Goal: Information Seeking & Learning: Check status

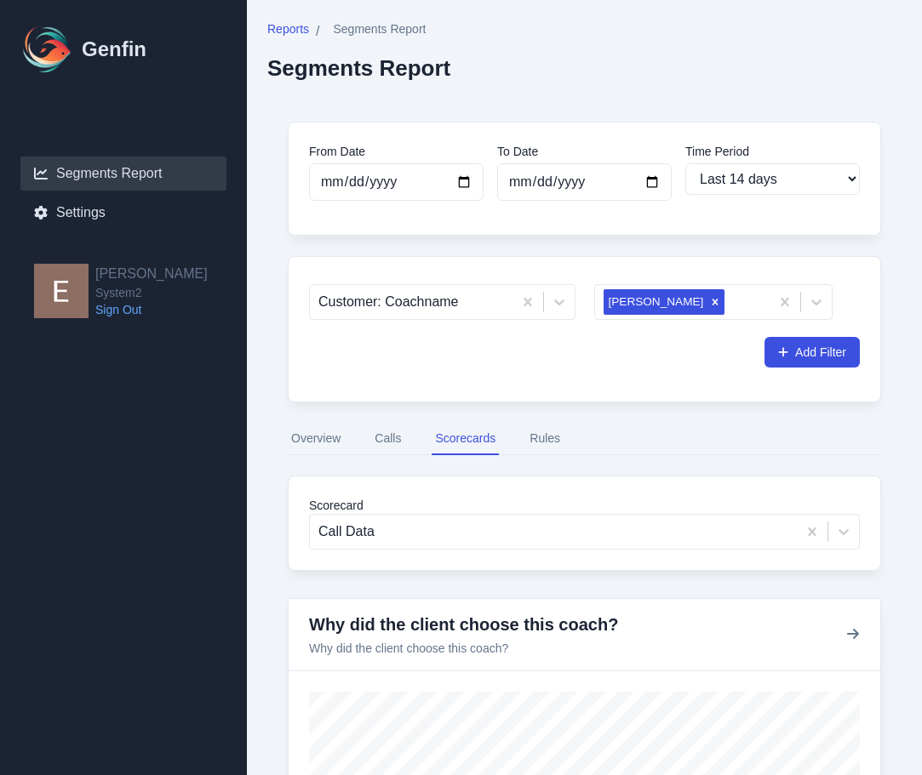
select select "14"
click at [709, 298] on icon "Remove Josh" at bounding box center [715, 302] width 12 height 12
click at [96, 51] on h1 "Genfin" at bounding box center [114, 49] width 65 height 27
click at [44, 48] on img at bounding box center [47, 49] width 54 height 54
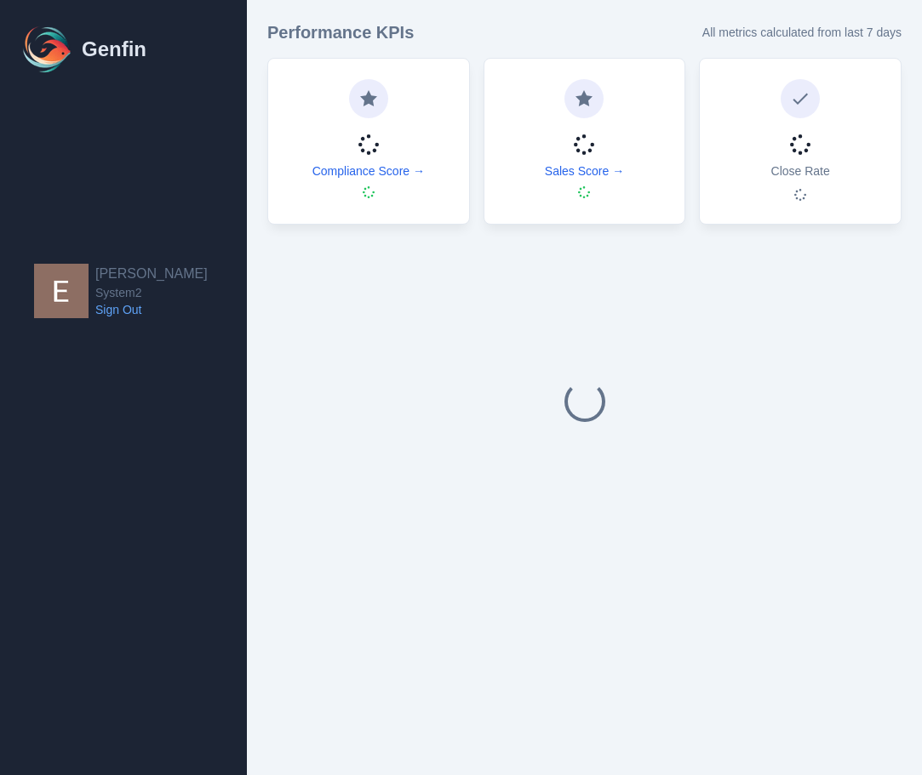
select select "14"
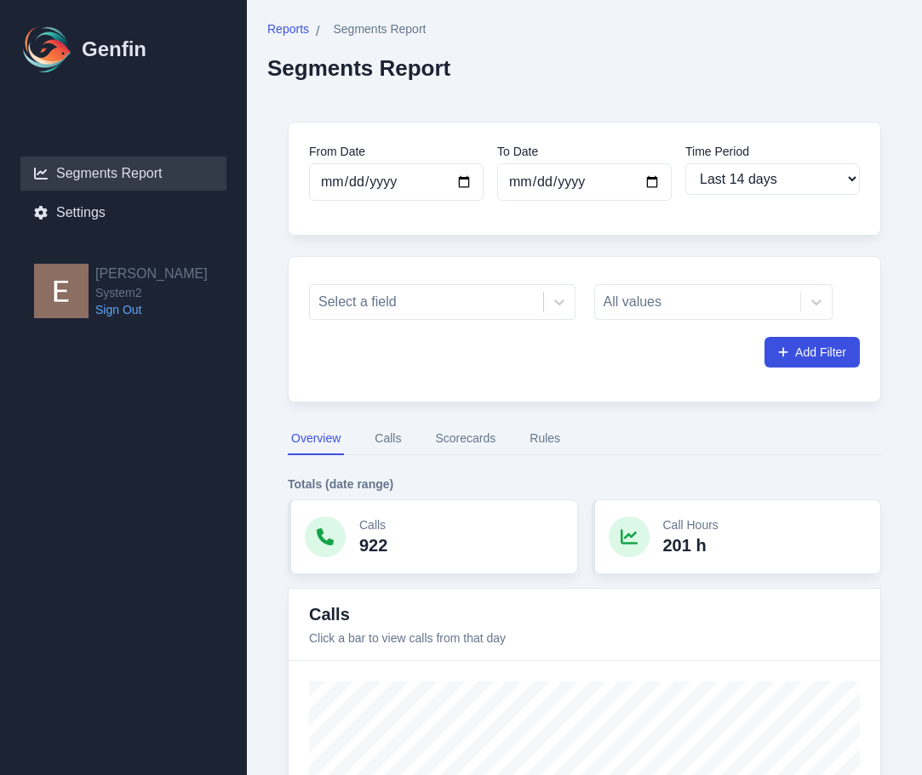
click at [382, 443] on button "Calls" at bounding box center [387, 439] width 33 height 32
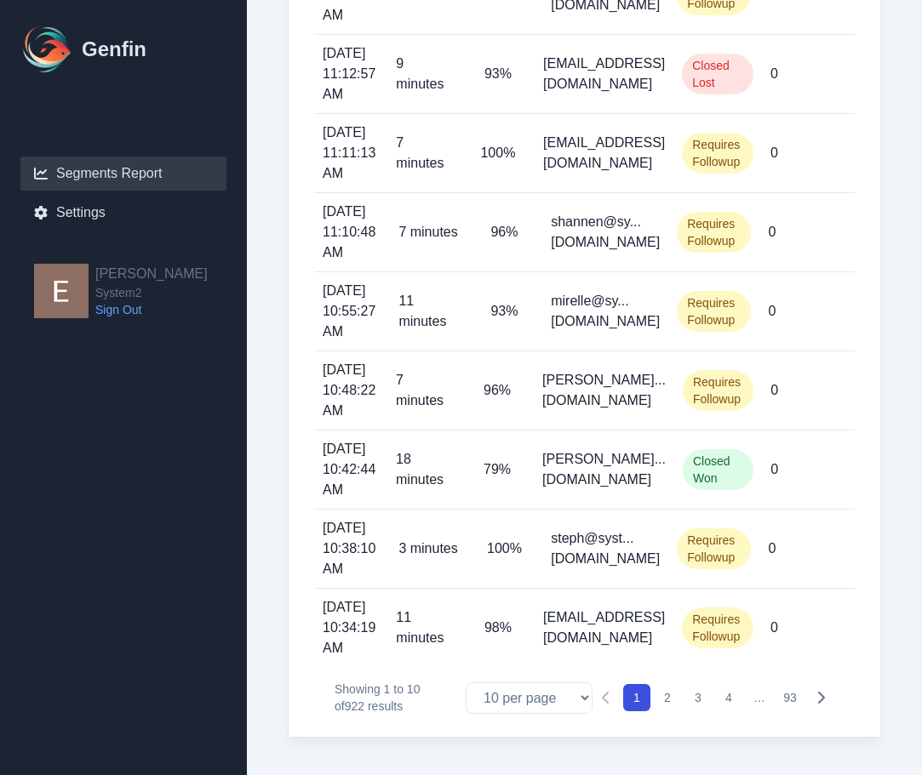
scroll to position [677, 0]
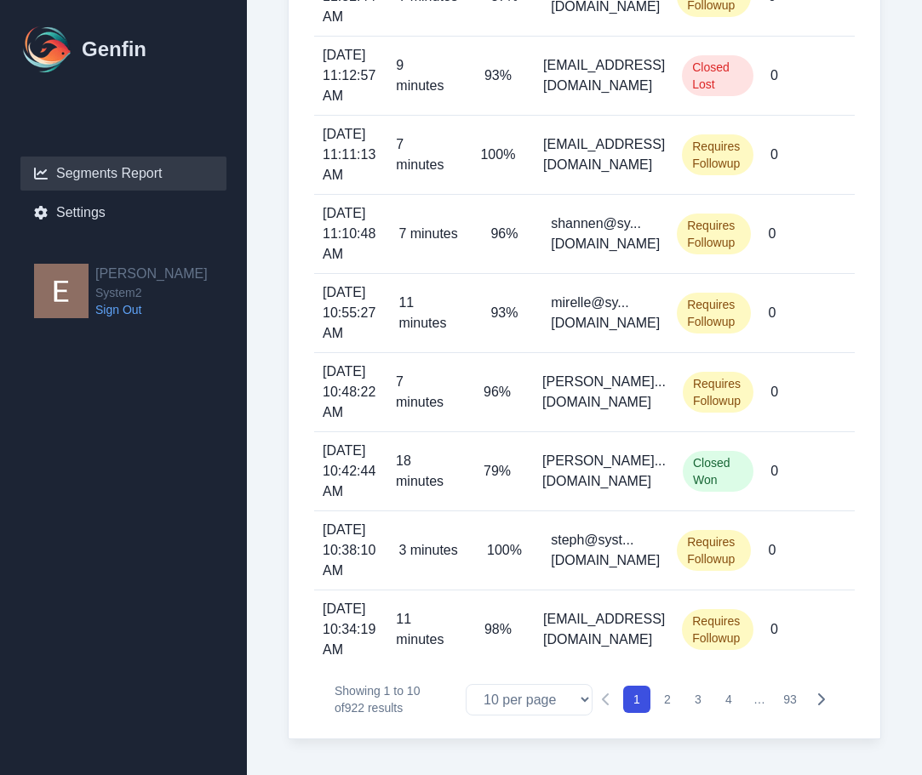
click at [551, 553] on p "steph@syst...m2.fitness" at bounding box center [605, 550] width 109 height 41
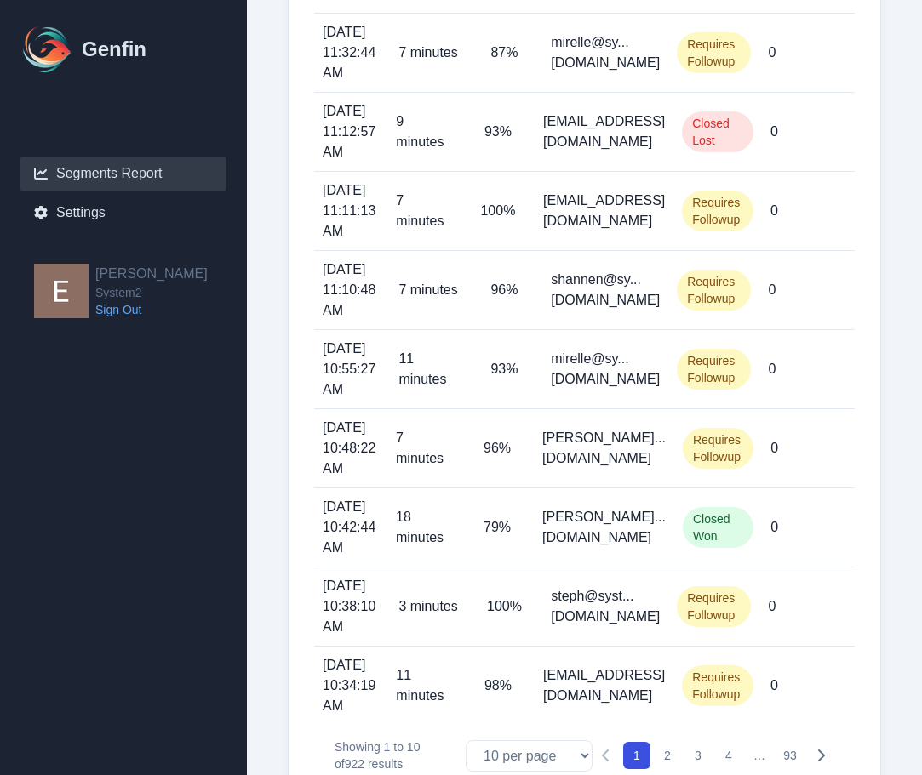
scroll to position [617, 0]
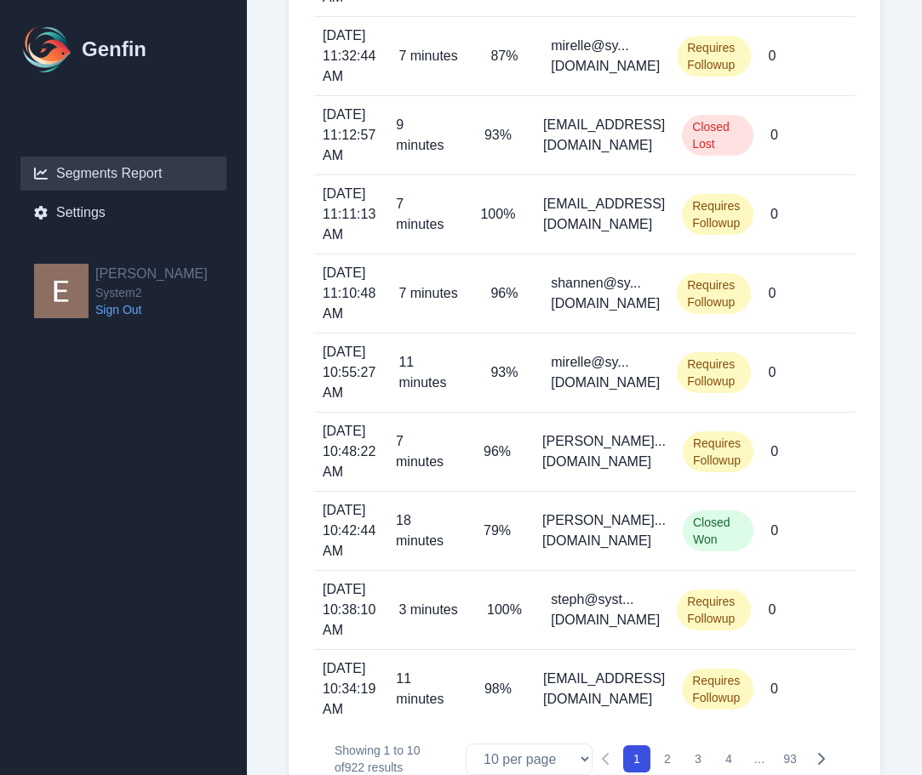
click at [815, 757] on icon "Pagination" at bounding box center [821, 759] width 14 height 14
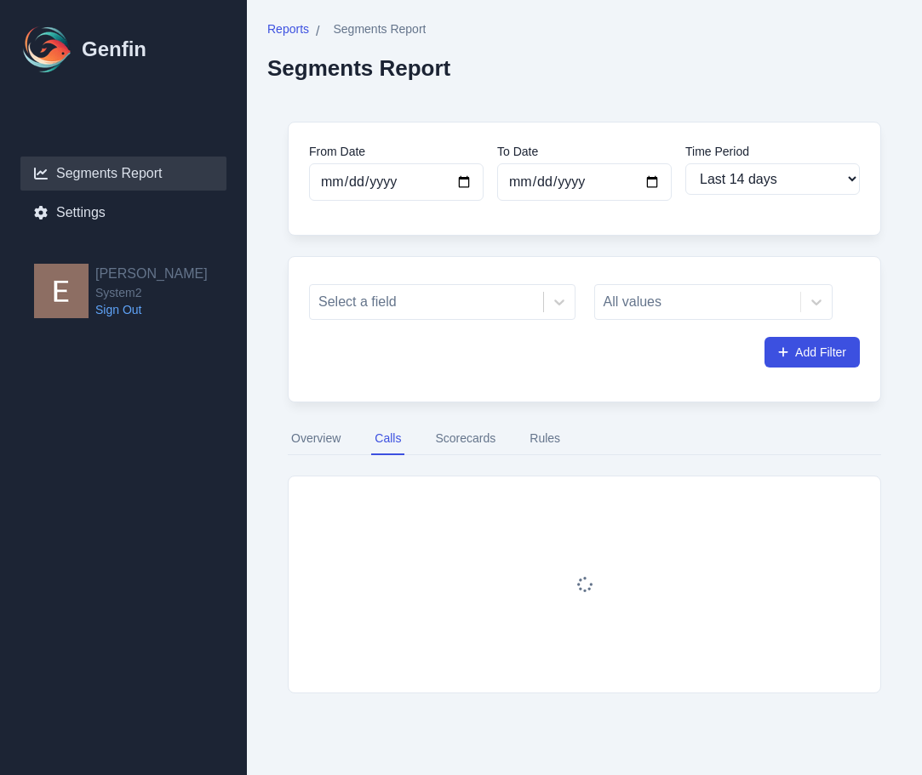
scroll to position [0, 0]
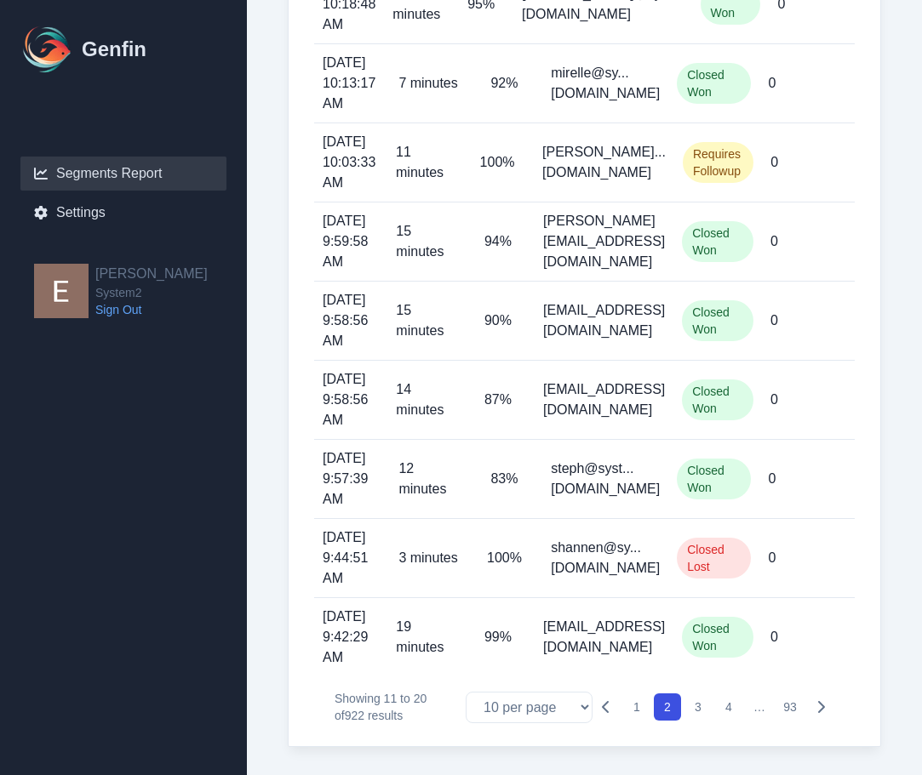
scroll to position [679, 0]
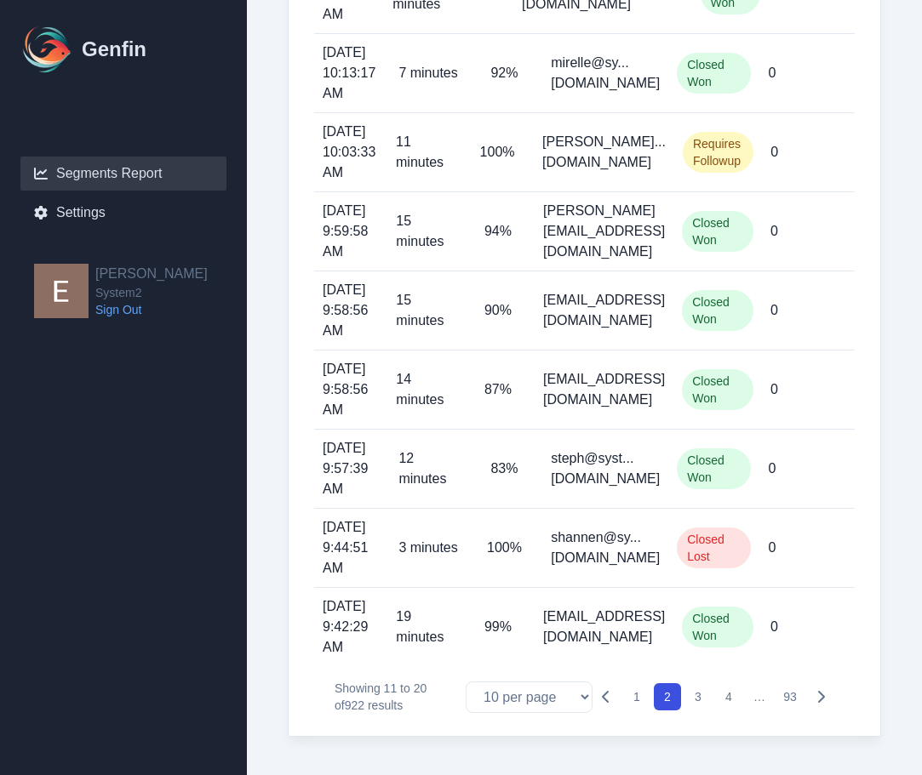
click at [815, 697] on icon "Pagination" at bounding box center [821, 697] width 14 height 14
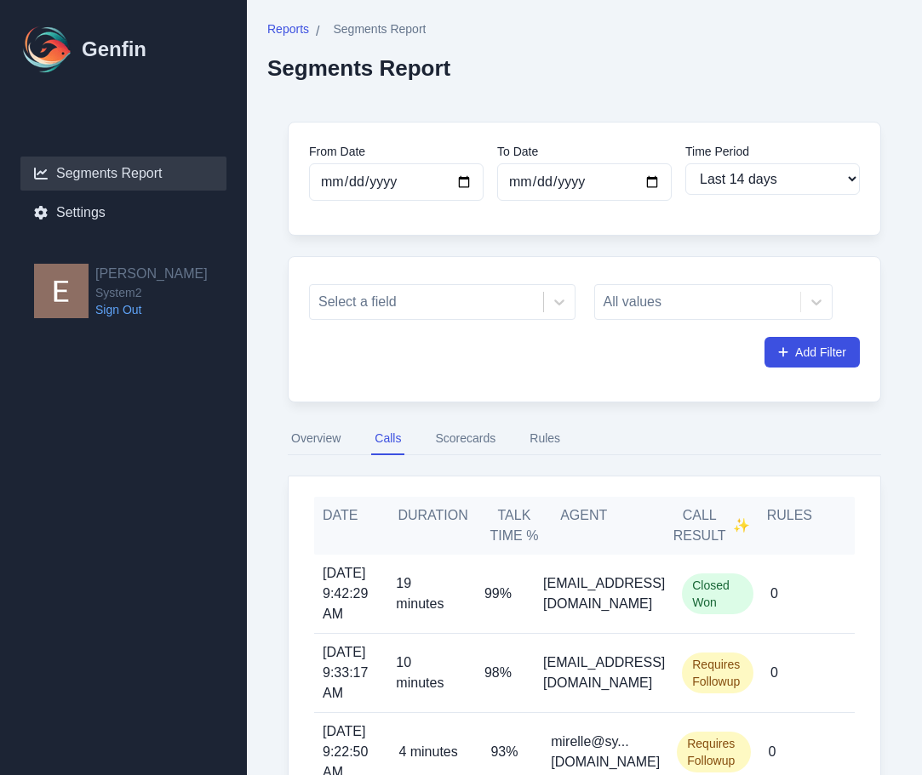
click at [458, 431] on button "Scorecards" at bounding box center [464, 439] width 67 height 32
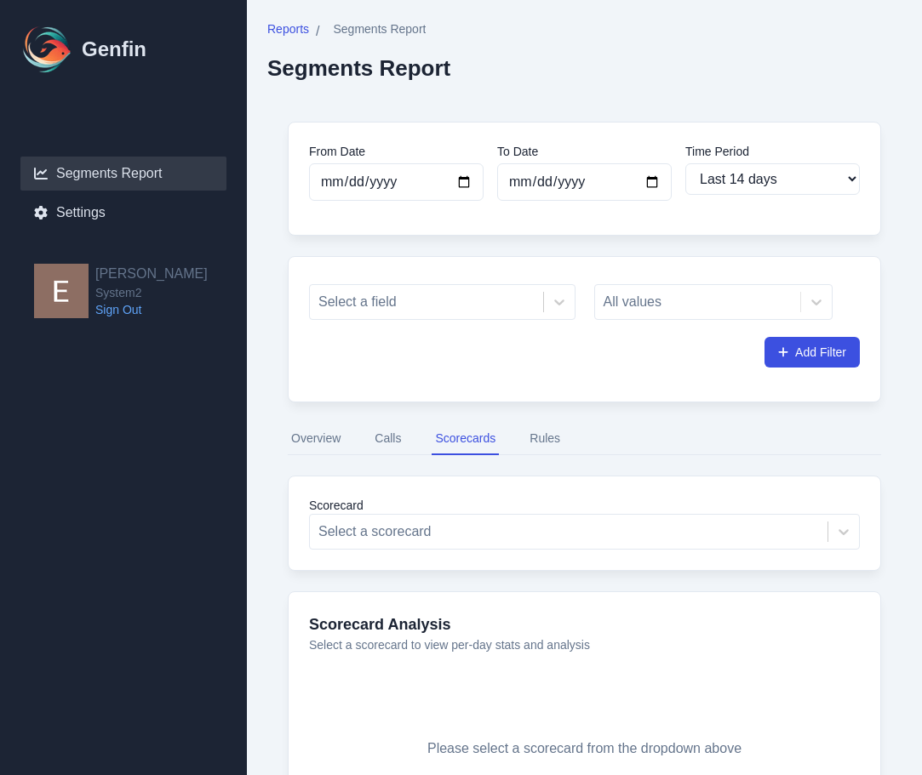
click at [326, 450] on button "Overview" at bounding box center [316, 439] width 56 height 32
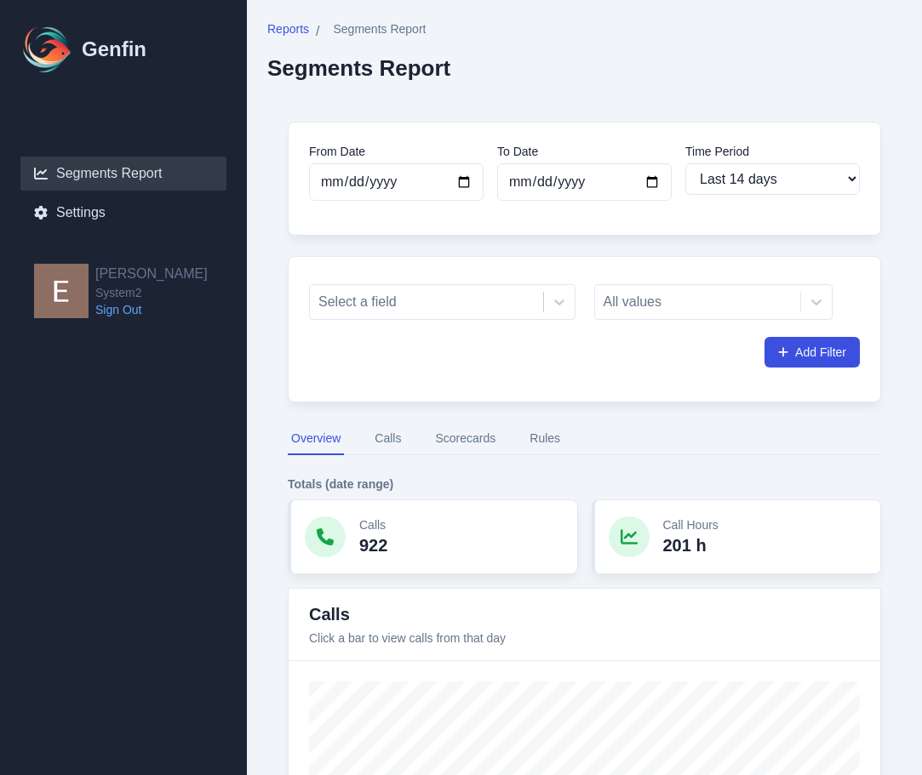
click at [655, 301] on div "All values" at bounding box center [713, 302] width 239 height 36
click at [528, 304] on div at bounding box center [426, 302] width 216 height 24
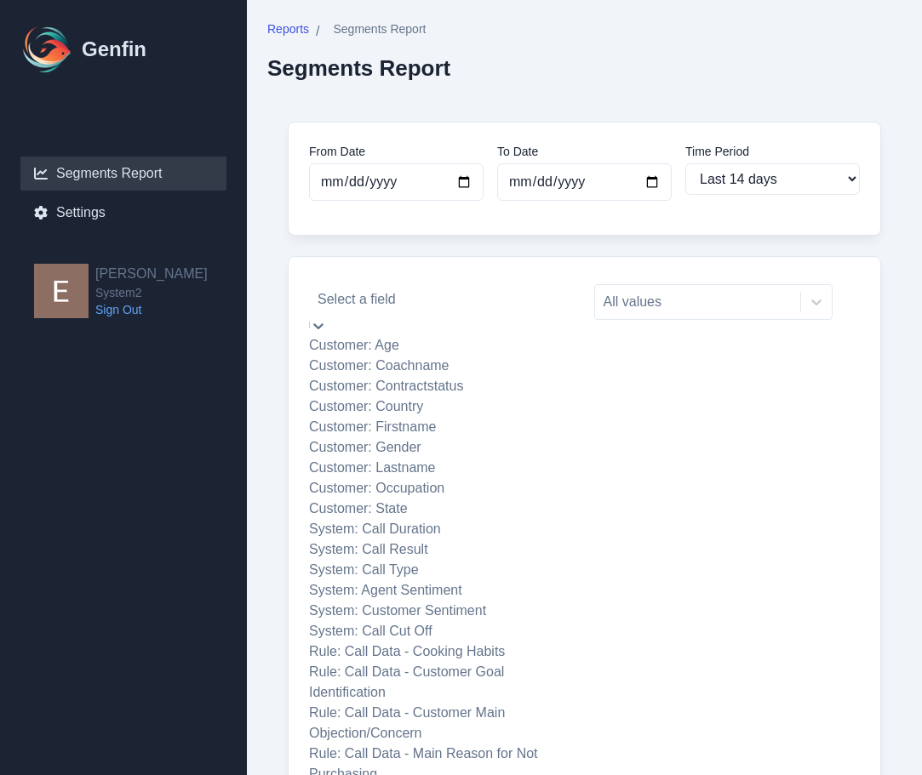
click at [495, 376] on div "Customer: Coachname" at bounding box center [442, 366] width 266 height 20
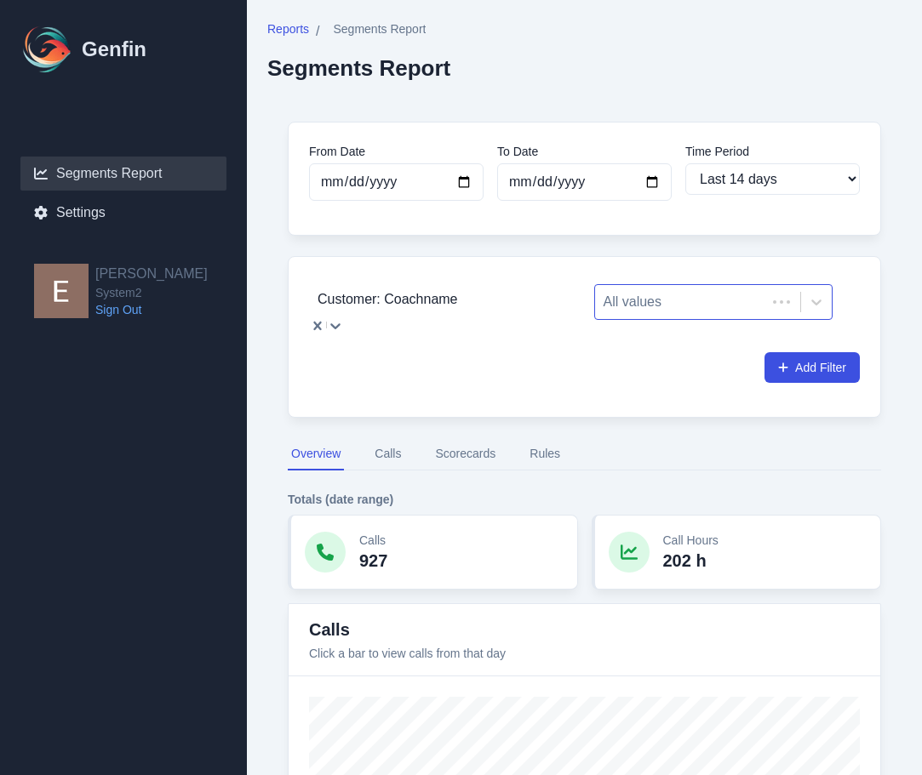
click at [638, 306] on div at bounding box center [680, 302] width 155 height 24
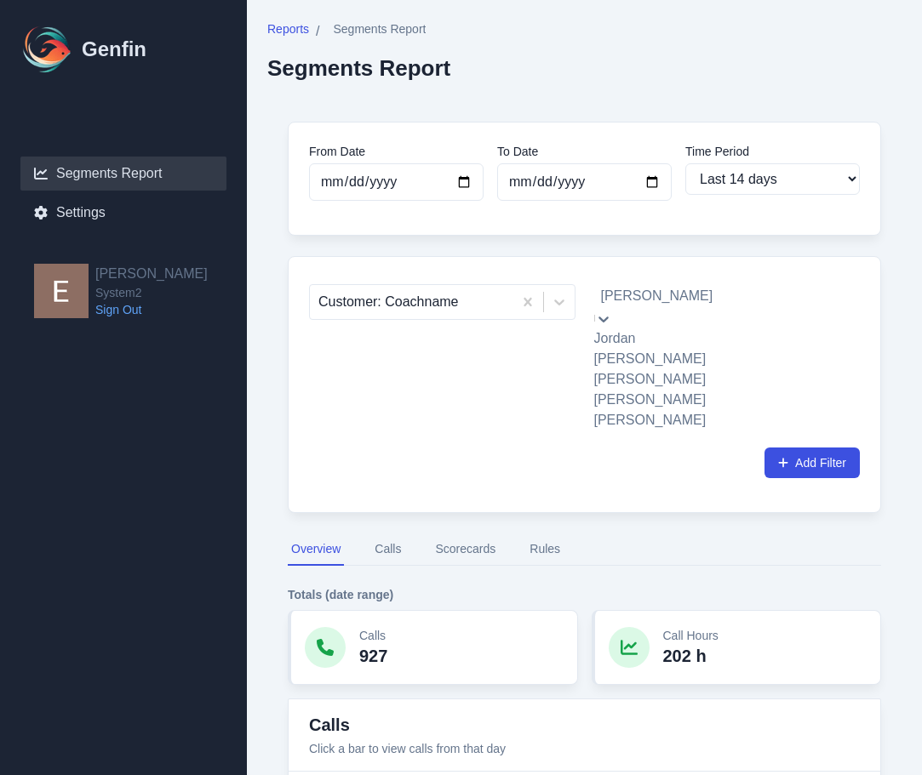
type input "josh"
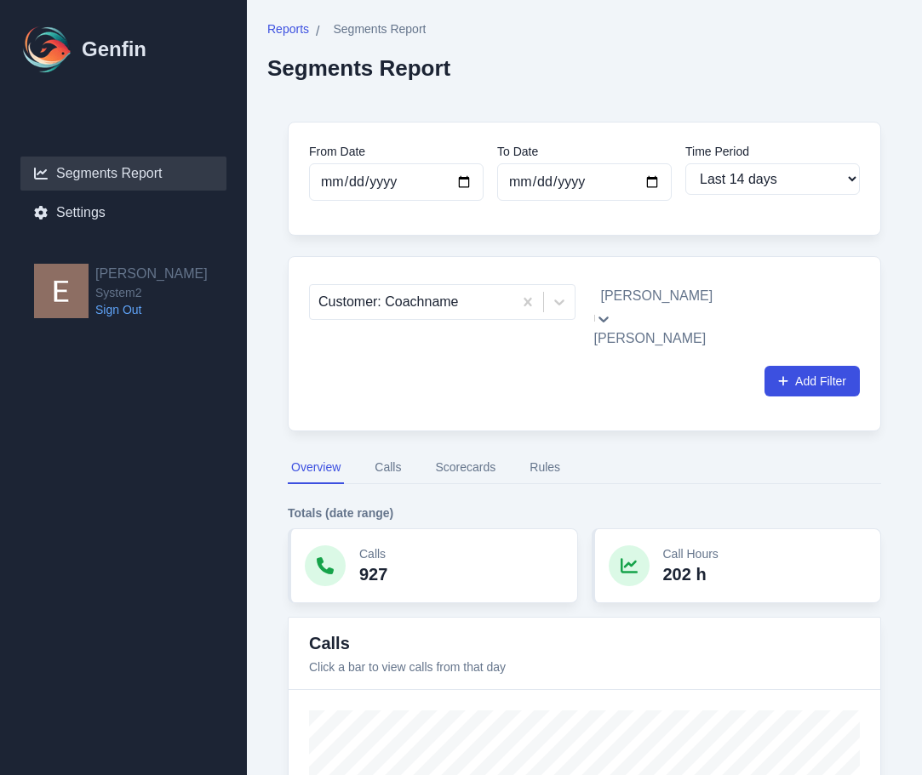
click at [653, 334] on div "[PERSON_NAME]" at bounding box center [713, 338] width 239 height 20
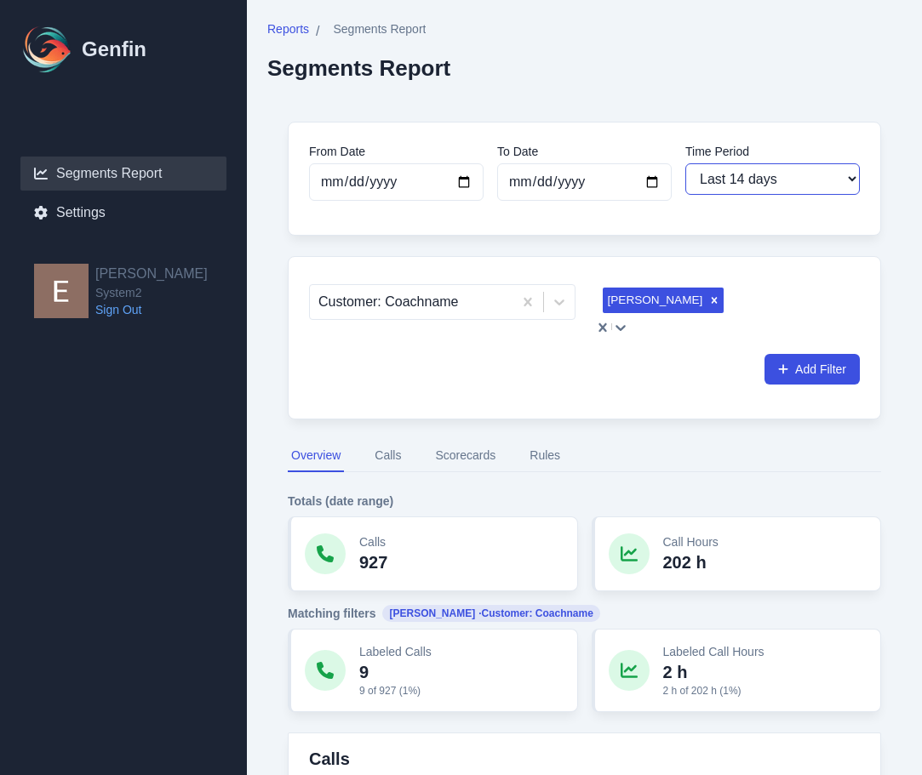
click at [775, 177] on select "Last 7 days Last 14 days Last 30 days Last 90 days Last 180 days Last 365 days …" at bounding box center [772, 178] width 174 height 31
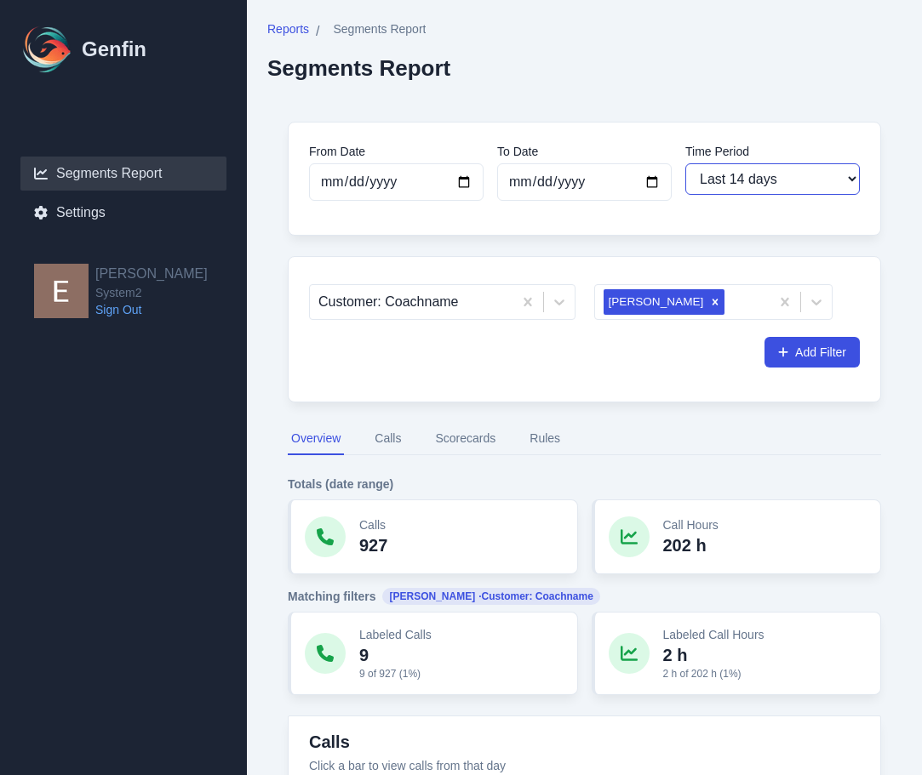
select select "7"
click at [685, 163] on select "Last 7 days Last 14 days Last 30 days Last 90 days Last 180 days Last 365 days …" at bounding box center [772, 178] width 174 height 31
type input "2025-09-16"
click at [437, 443] on button "Scorecards" at bounding box center [464, 439] width 67 height 32
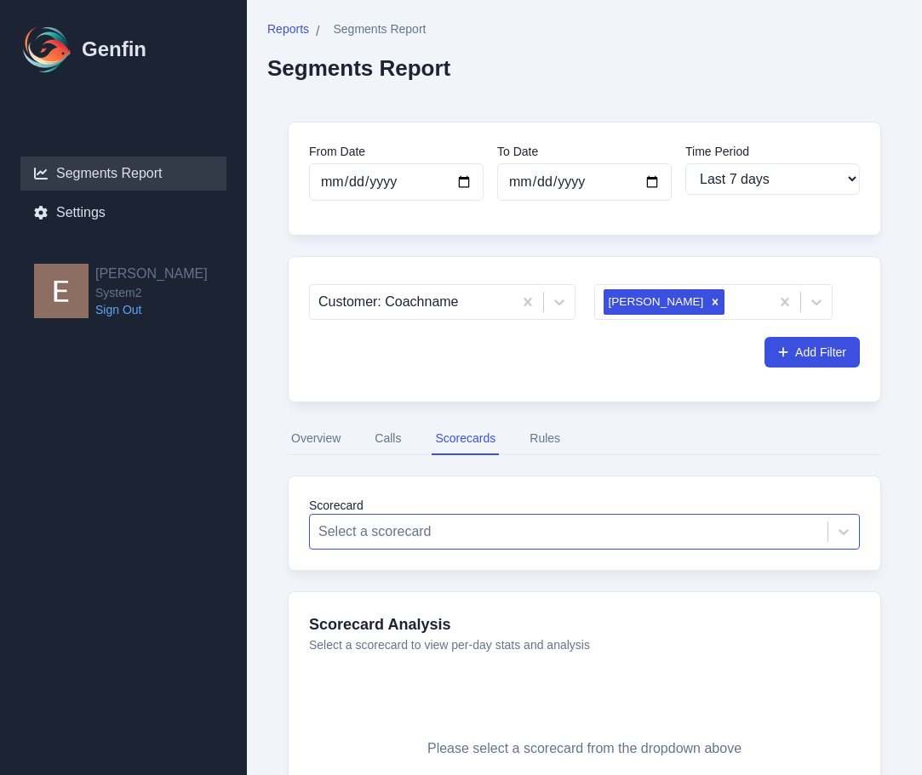
click at [479, 523] on div at bounding box center [568, 532] width 500 height 24
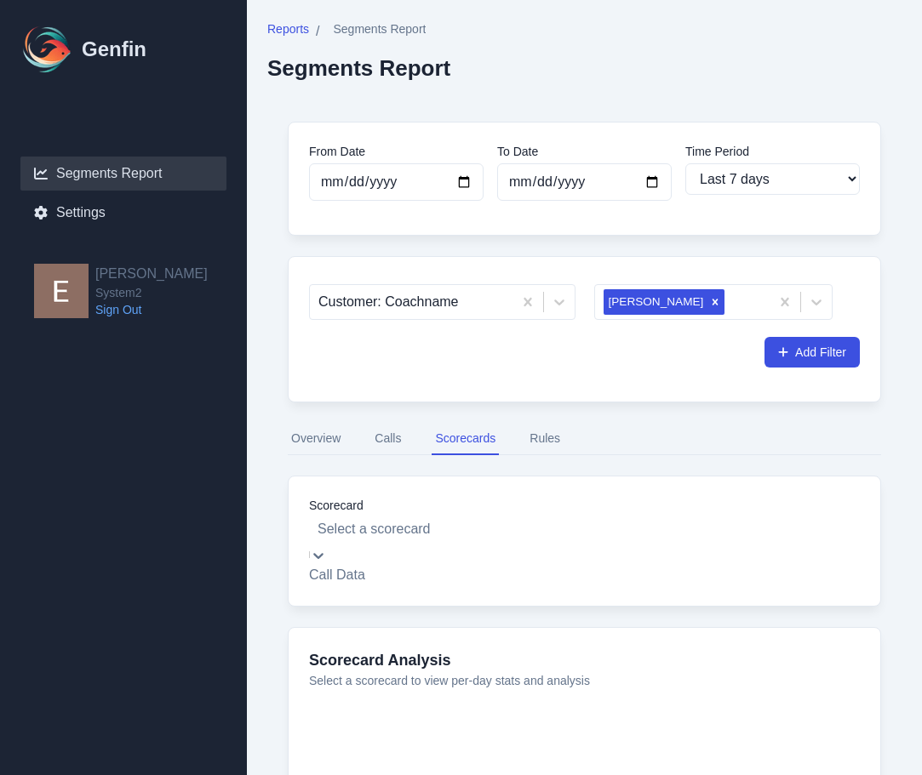
click at [490, 571] on div "Call Data" at bounding box center [584, 575] width 551 height 20
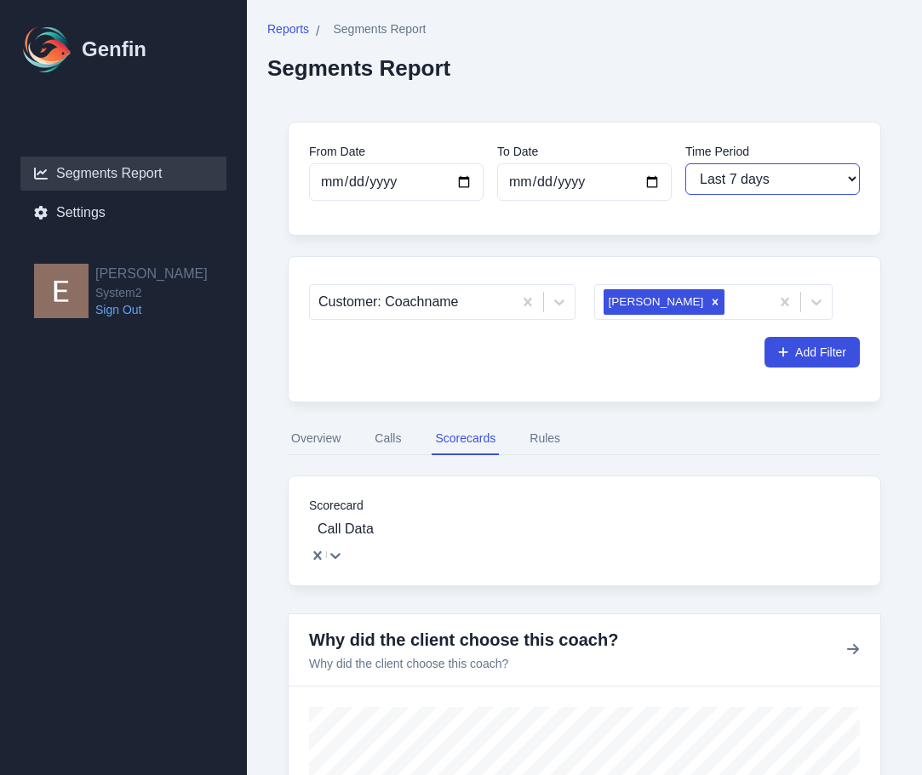
click at [795, 191] on select "Last 7 days Last 14 days Last 30 days Last 90 days Last 180 days Last 365 days …" at bounding box center [772, 178] width 174 height 31
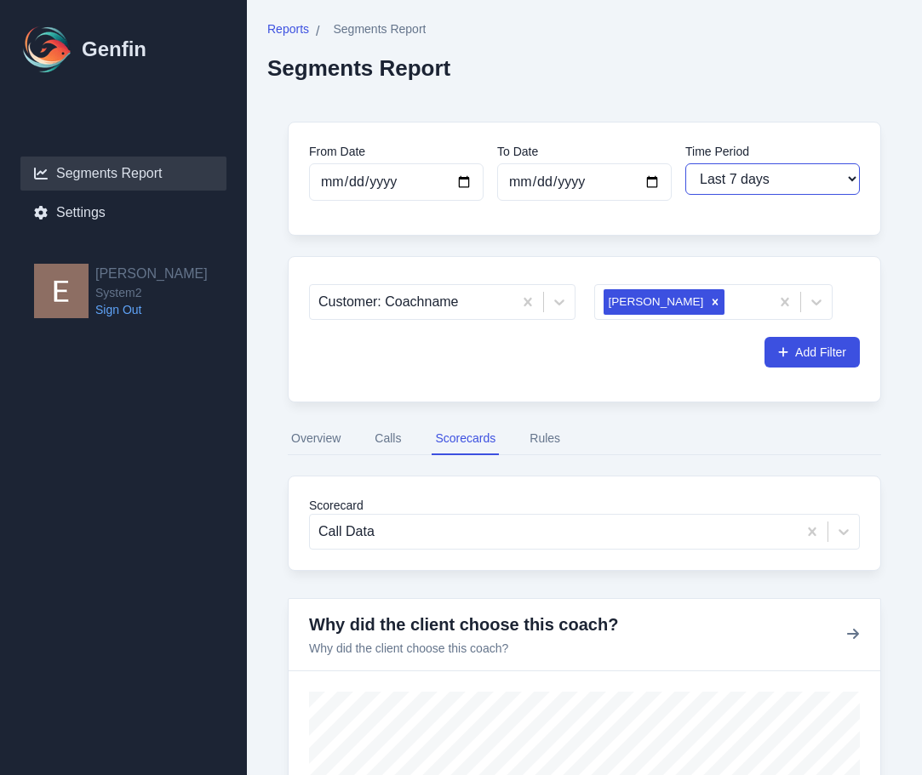
select select "14"
click at [685, 163] on select "Last 7 days Last 14 days Last 30 days Last 90 days Last 180 days Last 365 days …" at bounding box center [772, 178] width 174 height 31
type input "[DATE]"
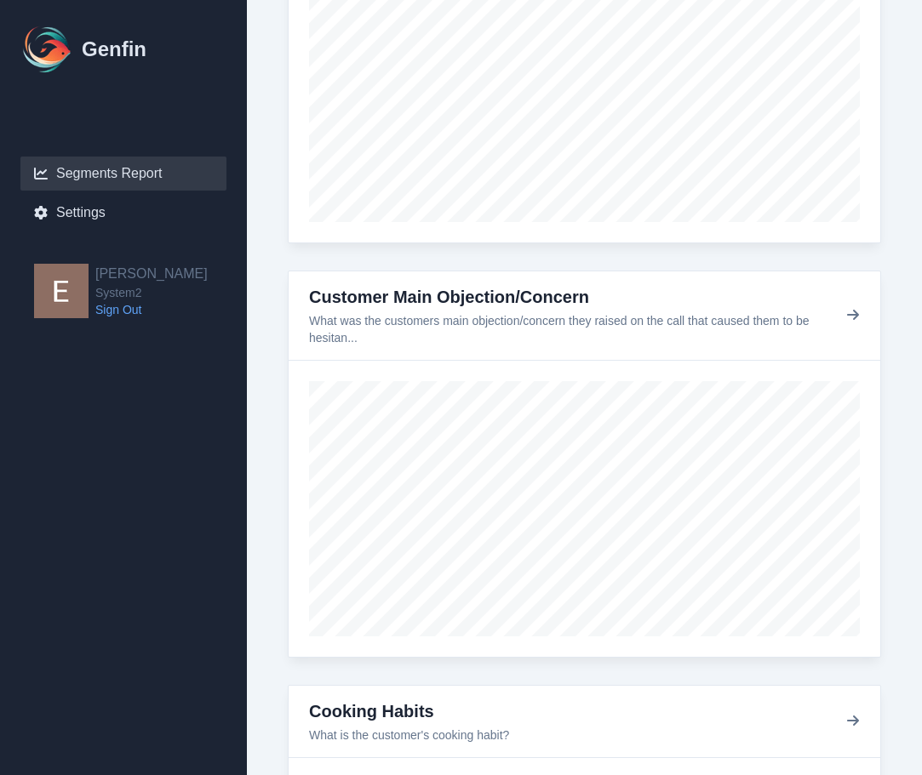
scroll to position [1117, 0]
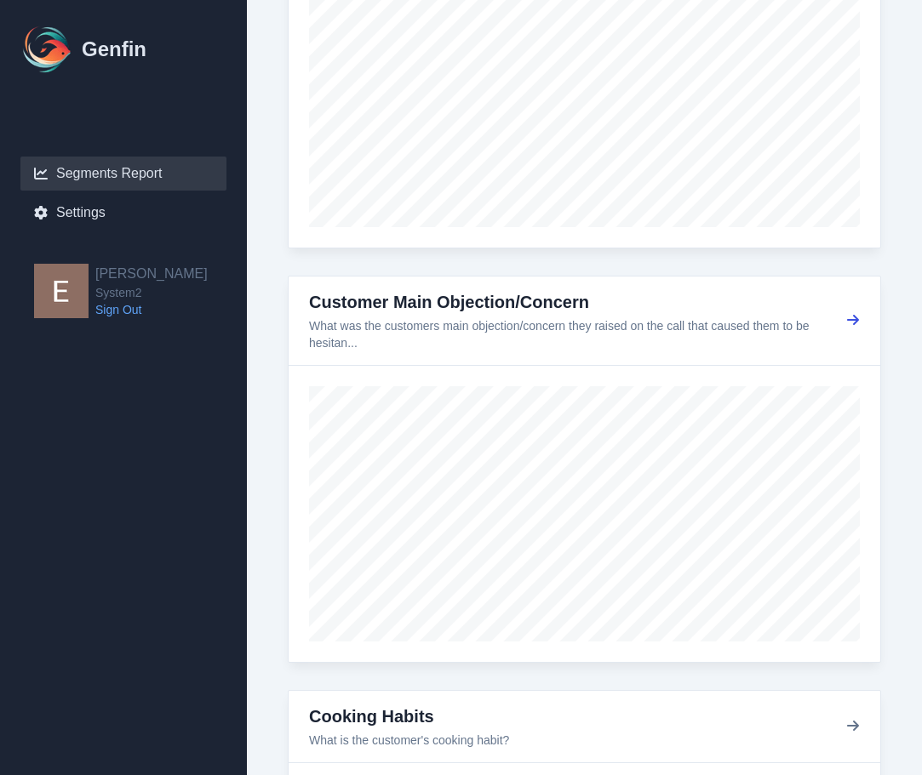
click at [854, 321] on icon "button" at bounding box center [853, 320] width 12 height 10
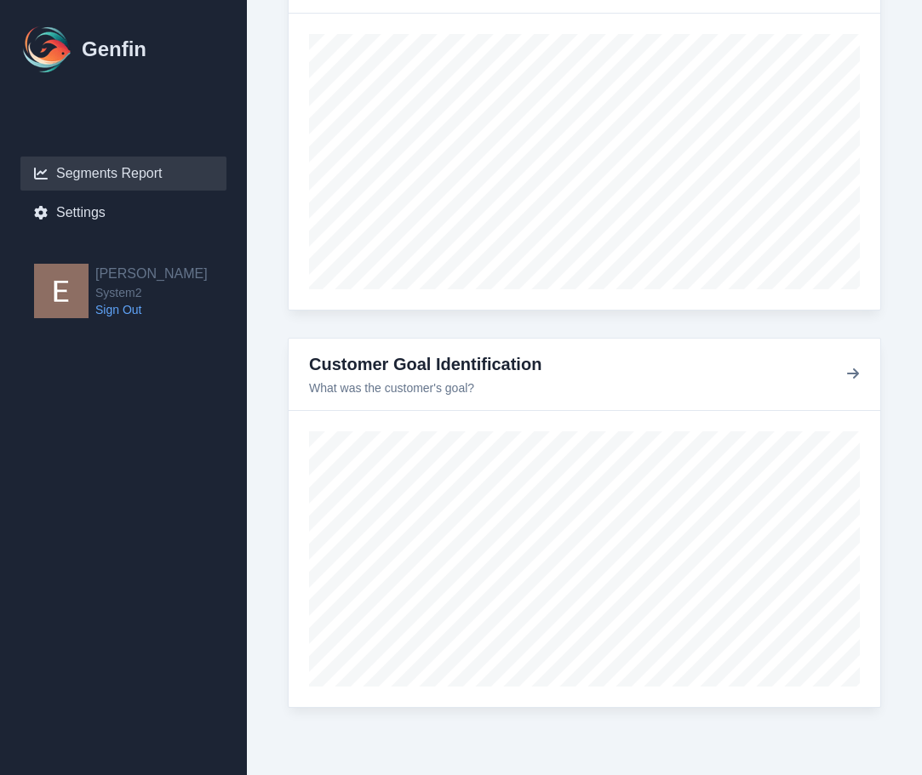
scroll to position [0, 0]
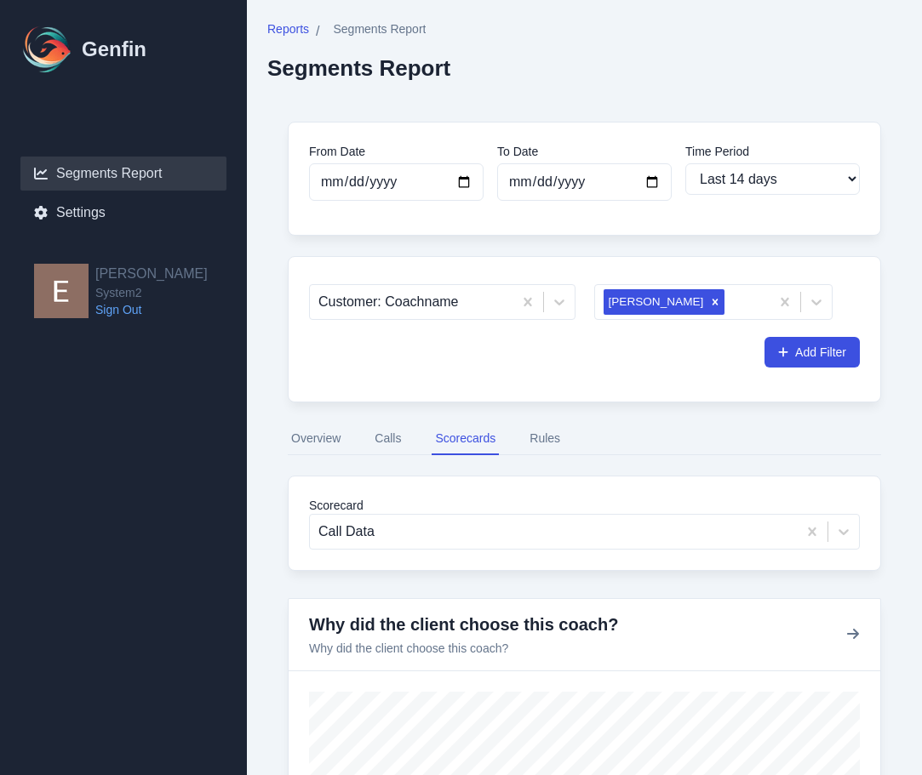
click at [397, 449] on button "Calls" at bounding box center [387, 439] width 33 height 32
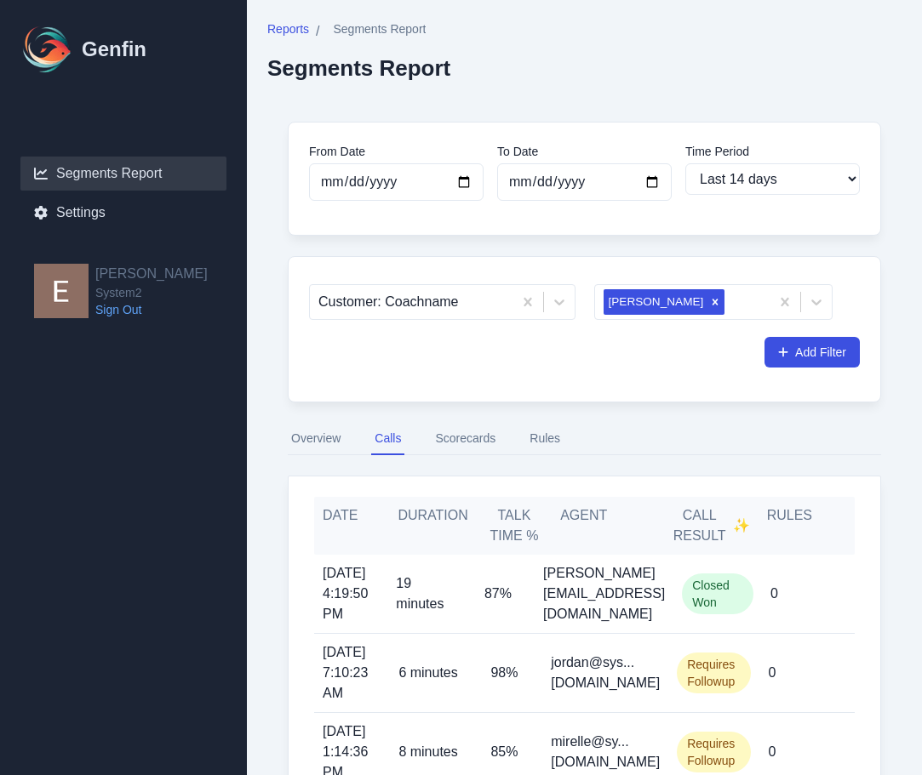
click at [340, 442] on button "Overview" at bounding box center [316, 439] width 56 height 32
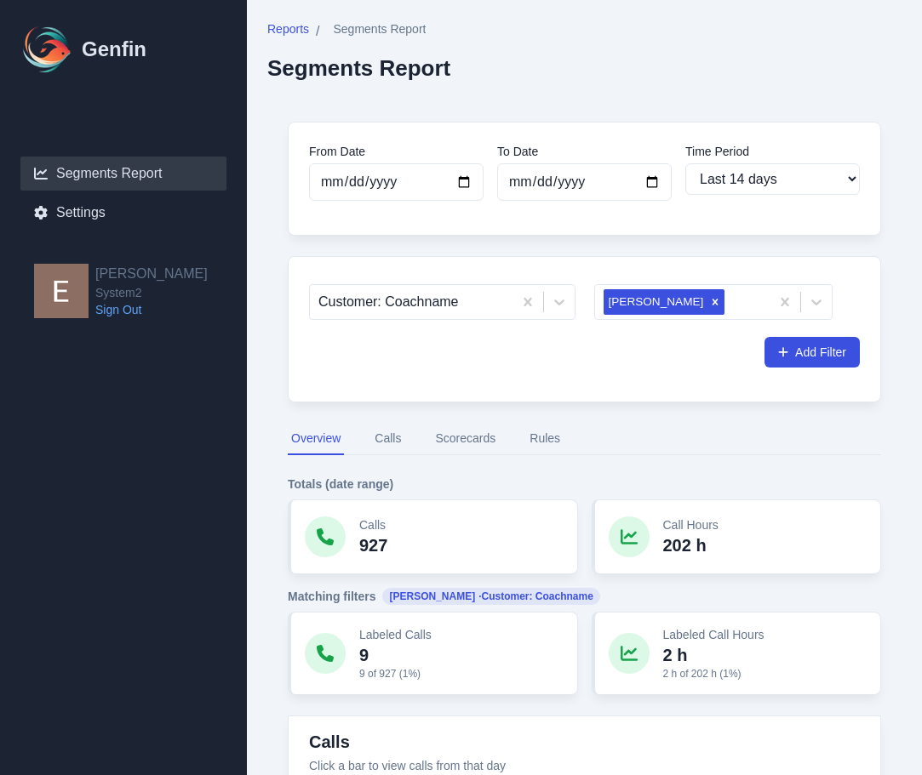
click at [734, 71] on div "Reports / Segments Report Segments Report" at bounding box center [584, 50] width 634 height 60
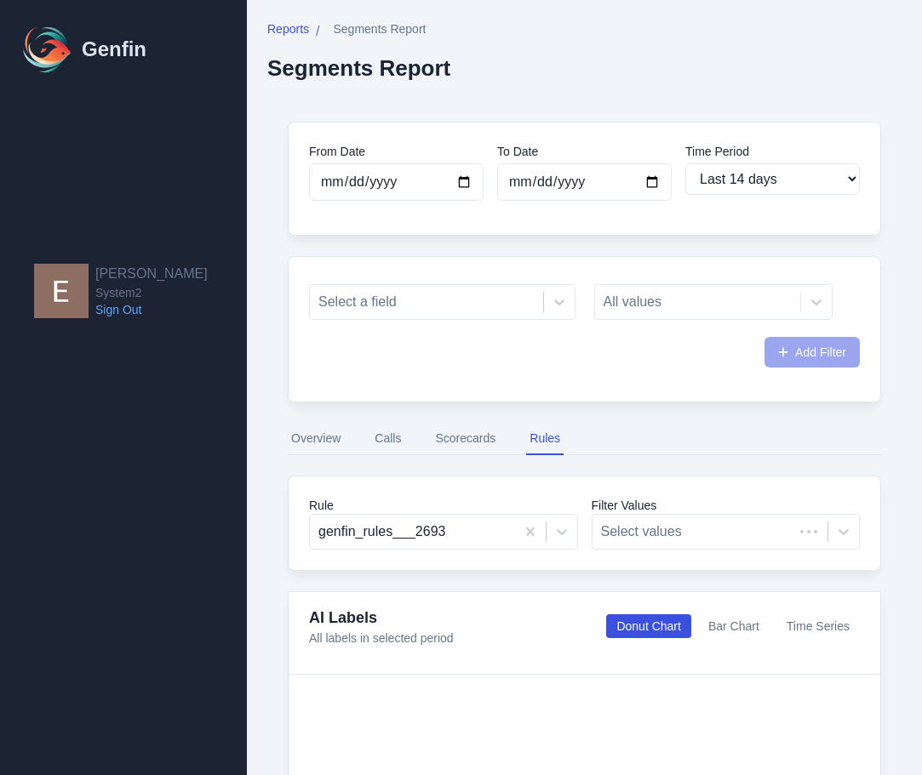
select select "14"
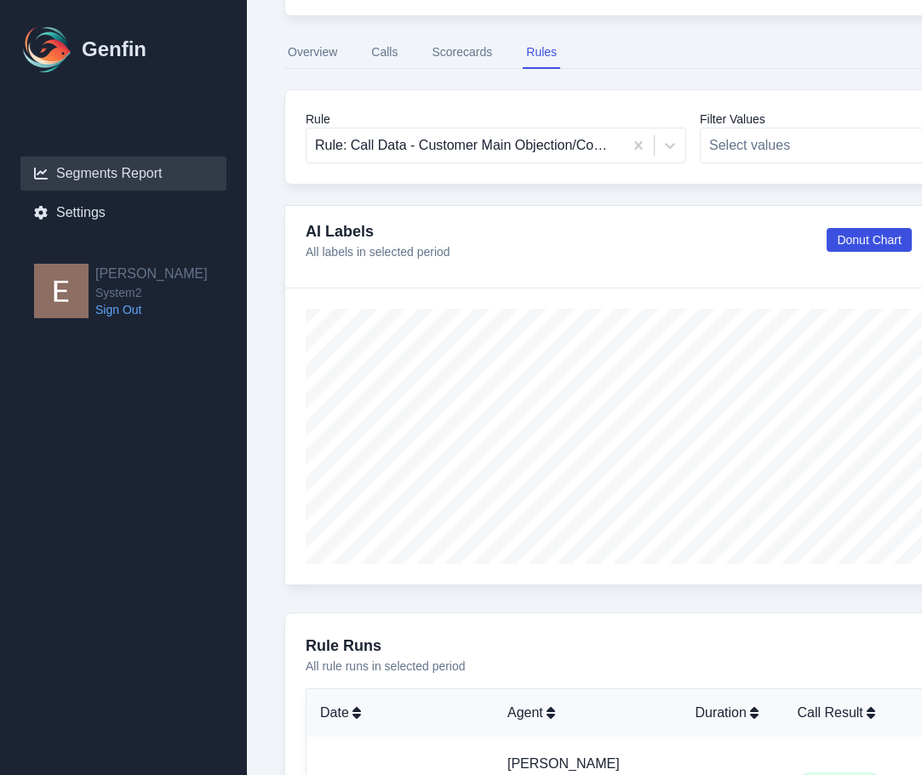
scroll to position [385, 3]
click at [670, 148] on icon at bounding box center [670, 147] width 10 height 6
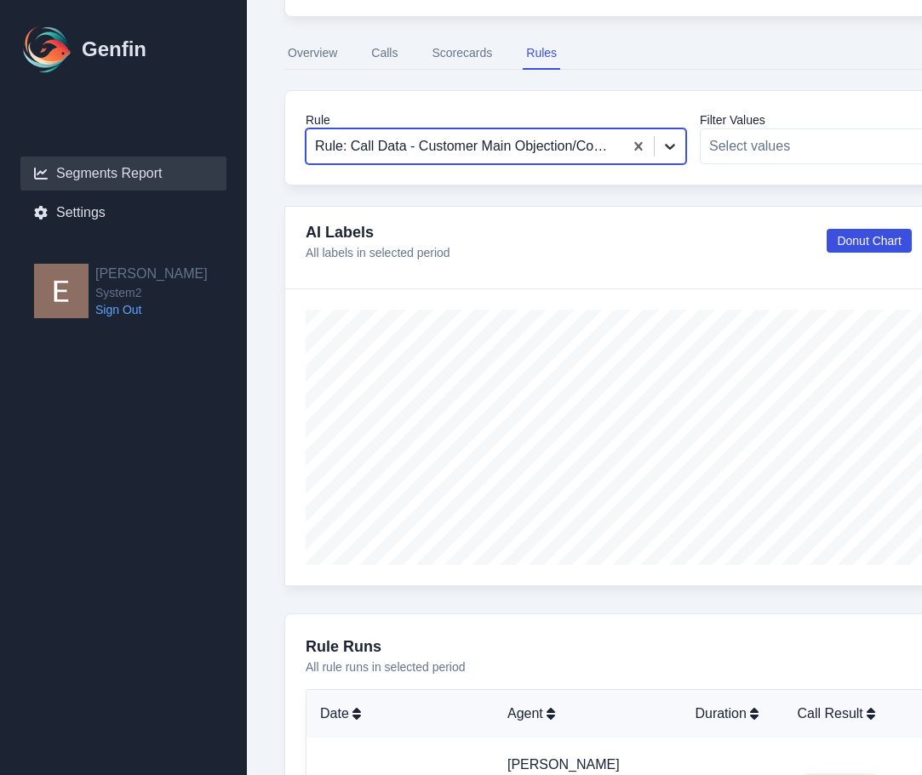
click at [670, 148] on icon at bounding box center [670, 147] width 10 height 6
